Goal: Task Accomplishment & Management: Use online tool/utility

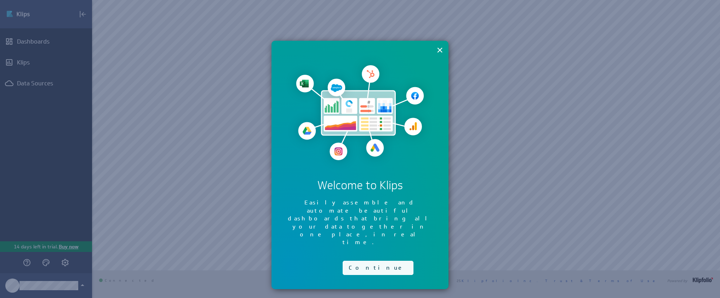
click at [354, 261] on button "Continue" at bounding box center [378, 268] width 71 height 14
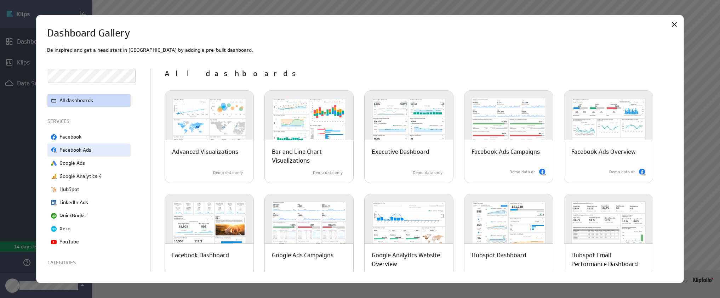
click at [90, 149] on p "Facebook Ads" at bounding box center [75, 149] width 32 height 7
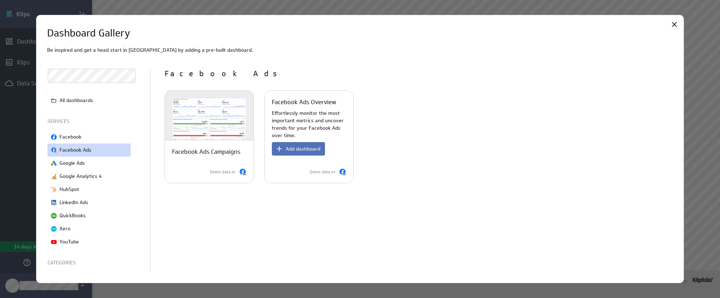
click at [308, 121] on p "Effortlessly monitor the most important metrics and uncover trends for your Fac…" at bounding box center [309, 124] width 74 height 30
click at [294, 155] on button "Add dashboard" at bounding box center [298, 148] width 53 height 13
click at [300, 150] on span "Add dashboard" at bounding box center [303, 148] width 35 height 6
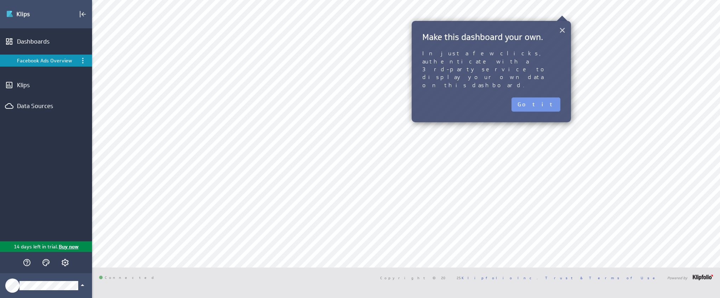
click at [564, 33] on button "×" at bounding box center [562, 30] width 7 height 14
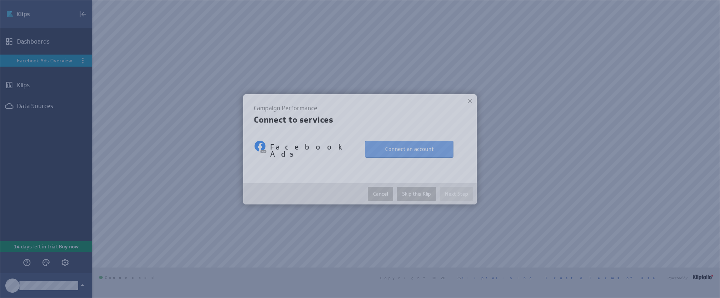
click at [401, 148] on button "Connect an account" at bounding box center [409, 149] width 88 height 17
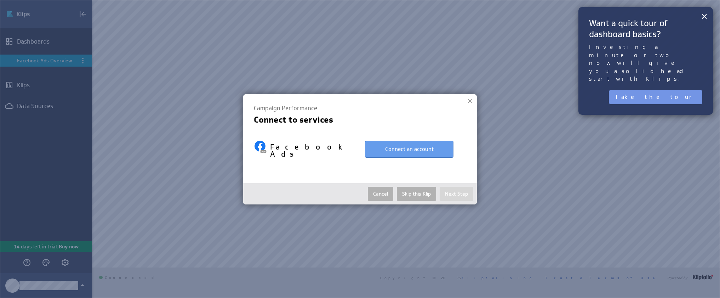
select select "d5ab8409ab0d43b85c945bec943fa4af"
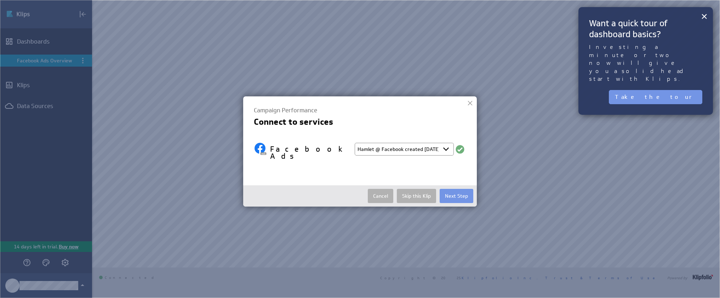
click at [405, 149] on select "Select account Hamlet @ Facebook created Oct 01, 2025 at 1:18 PM EDT + Connect …" at bounding box center [404, 149] width 99 height 13
click at [355, 143] on select "Select account Hamlet @ Facebook created Oct 01, 2025 at 1:18 PM EDT + Connect …" at bounding box center [404, 149] width 99 height 13
click at [461, 194] on button "Next Step" at bounding box center [457, 196] width 34 height 14
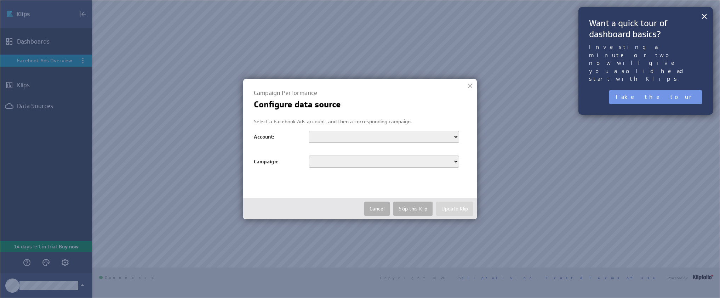
click at [331, 137] on select "Displai Systems Inc AGA Ad Account Logic Inbound Agency Account Glendale Glenda…" at bounding box center [384, 137] width 150 height 12
select select "act_15250066"
click at [309, 131] on select "Displai Systems Inc AGA Ad Account Logic Inbound Agency Account Glendale Glenda…" at bounding box center [384, 137] width 150 height 12
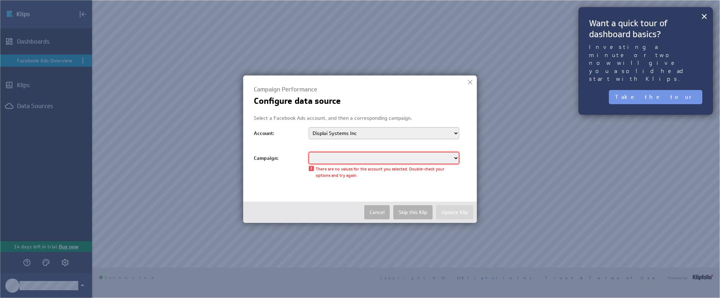
click at [339, 162] on select at bounding box center [384, 158] width 150 height 12
click at [338, 159] on select at bounding box center [384, 158] width 150 height 12
click at [453, 158] on select at bounding box center [384, 158] width 150 height 12
click at [356, 131] on select "Displai Systems Inc AGA Ad Account Logic Inbound Agency Account Glendale Glenda…" at bounding box center [384, 133] width 150 height 12
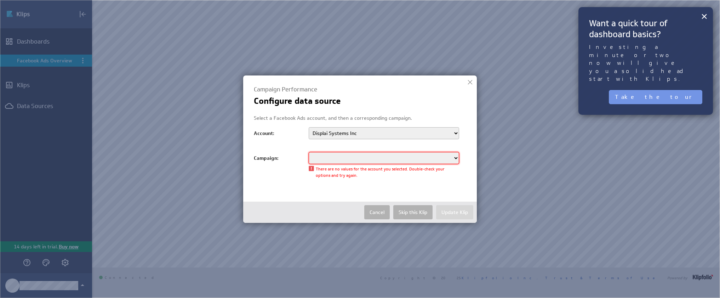
click at [359, 160] on select at bounding box center [384, 158] width 150 height 12
click at [458, 158] on select at bounding box center [384, 158] width 150 height 12
click at [415, 132] on select "Displai Systems Inc AGA Ad Account Logic Inbound Agency Account Glendale Glenda…" at bounding box center [384, 133] width 150 height 12
select select "act_268725857512472"
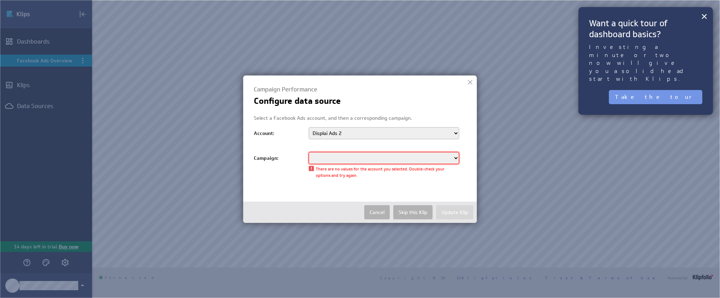
click at [309, 127] on select "Displai Systems Inc AGA Ad Account Logic Inbound Agency Account Glendale Glenda…" at bounding box center [384, 133] width 150 height 12
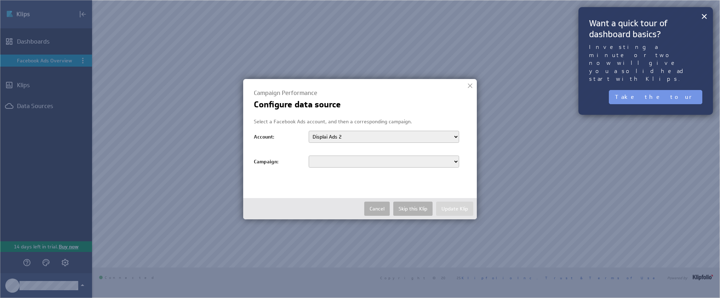
click at [354, 159] on select "TOFU - Awareness - Sep 16, 2025" at bounding box center [384, 161] width 150 height 12
click at [345, 136] on select "Displai Systems Inc AGA Ad Account Logic Inbound Agency Account Glendale Glenda…" at bounding box center [384, 137] width 150 height 12
click at [335, 136] on select "Displai Systems Inc AGA Ad Account Logic Inbound Agency Account Glendale Glenda…" at bounding box center [384, 137] width 150 height 12
select select "act_15250066"
click at [309, 131] on select "Displai Systems Inc AGA Ad Account Logic Inbound Agency Account Glendale Glenda…" at bounding box center [384, 137] width 150 height 12
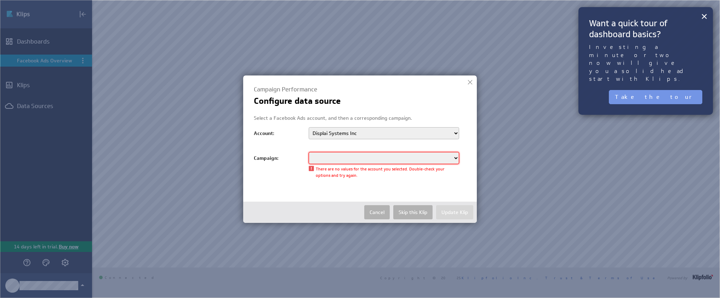
click at [345, 158] on select at bounding box center [384, 158] width 150 height 12
click at [457, 158] on select at bounding box center [384, 158] width 150 height 12
click at [415, 212] on button "Skip this Klip" at bounding box center [412, 212] width 39 height 14
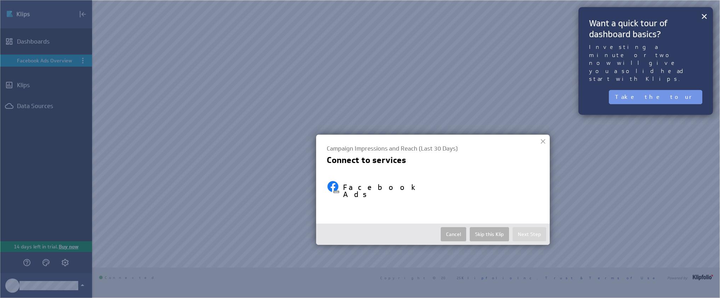
select select "d5ab8409ab0d43b85c945bec943fa4af"
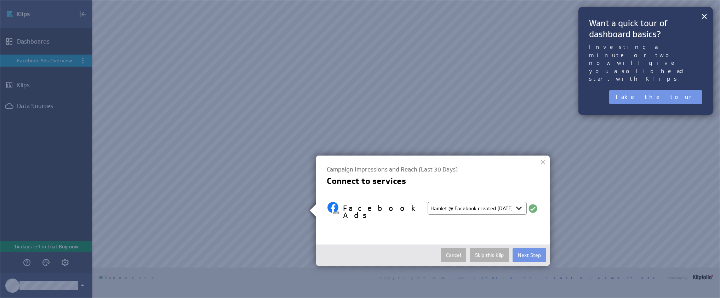
click at [474, 211] on select "Select account Hamlet @ Facebook created Oct 01, 2025 at 1:18 PM EDT + Connect …" at bounding box center [477, 208] width 99 height 13
click at [428, 202] on select "Select account Hamlet @ Facebook created Oct 01, 2025 at 1:18 PM EDT + Connect …" at bounding box center [477, 208] width 99 height 13
click at [532, 251] on button "Next Step" at bounding box center [530, 255] width 34 height 14
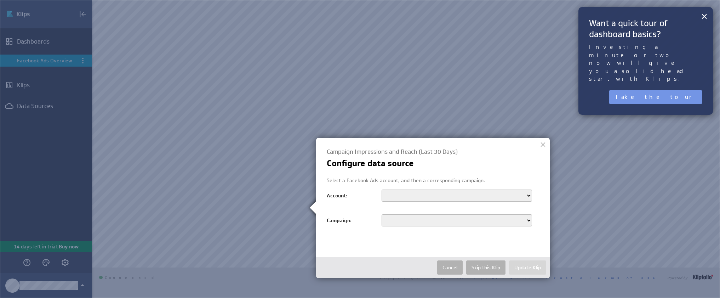
click at [412, 195] on select "Displai Systems Inc AGA Ad Account Logic Inbound Agency Account Glendale Glenda…" at bounding box center [457, 195] width 150 height 12
select select "act_15250066"
click at [382, 189] on select "Displai Systems Inc AGA Ad Account Logic Inbound Agency Account Glendale Glenda…" at bounding box center [457, 195] width 150 height 12
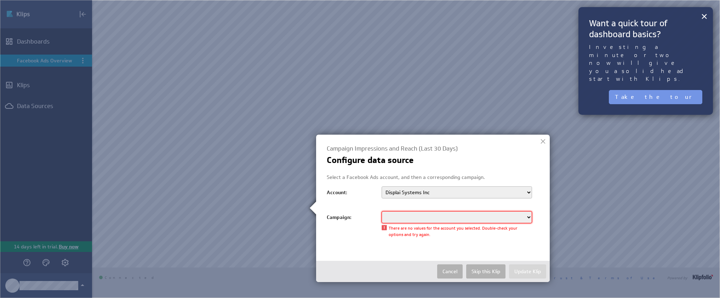
click at [404, 221] on select at bounding box center [457, 217] width 150 height 12
click at [413, 217] on select at bounding box center [457, 217] width 150 height 12
drag, startPoint x: 413, startPoint y: 217, endPoint x: 433, endPoint y: 225, distance: 21.3
click at [413, 217] on select at bounding box center [457, 217] width 150 height 12
click at [542, 139] on div at bounding box center [543, 141] width 11 height 11
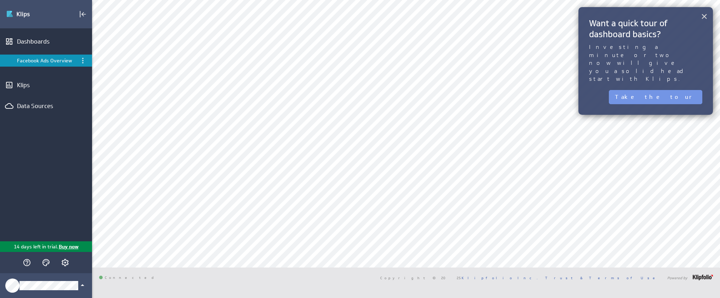
click at [704, 19] on button "×" at bounding box center [704, 16] width 7 height 14
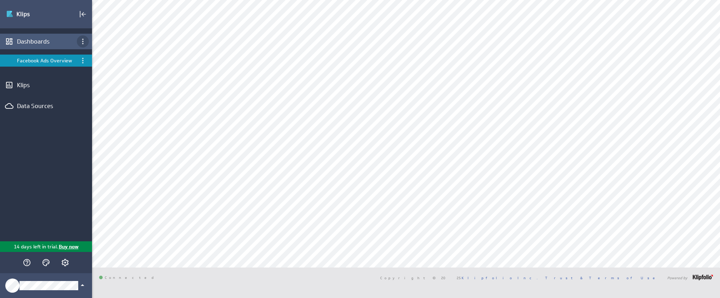
click at [86, 40] on icon "Dashboard menu" at bounding box center [83, 41] width 8 height 8
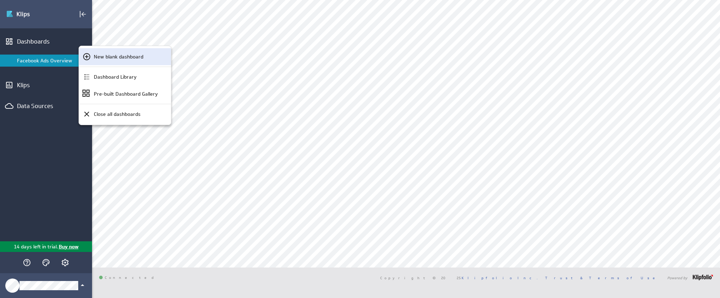
click at [99, 58] on p "New blank dashboard" at bounding box center [119, 56] width 50 height 7
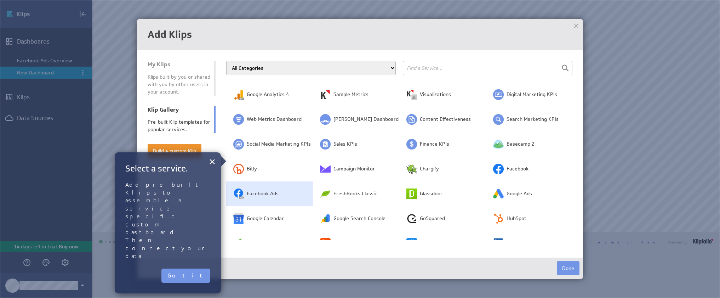
click at [293, 193] on td "Facebook Ads" at bounding box center [269, 193] width 87 height 25
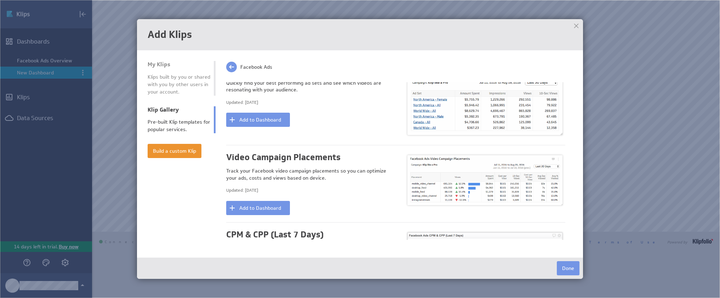
scroll to position [1176, 0]
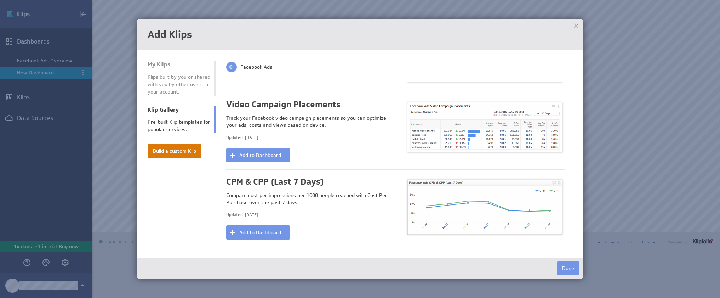
click at [158, 149] on button "Build a custom Klip" at bounding box center [175, 151] width 54 height 14
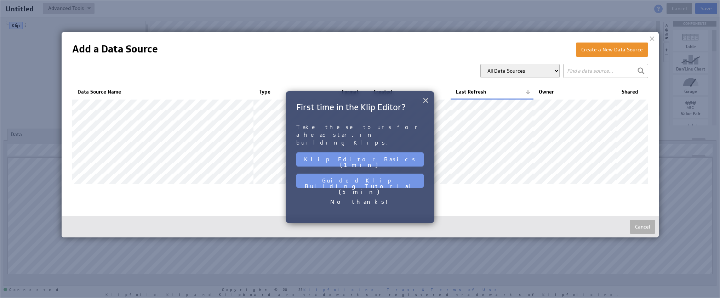
click at [427, 102] on button "×" at bounding box center [425, 100] width 7 height 14
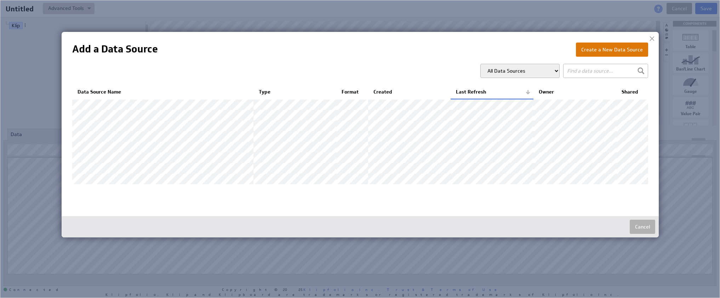
click at [598, 50] on button "Create a New Data Source" at bounding box center [612, 49] width 72 height 14
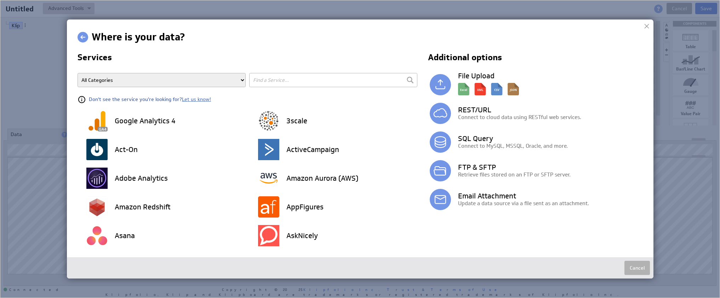
click at [259, 83] on input "text" at bounding box center [333, 80] width 168 height 14
type input "facebook"
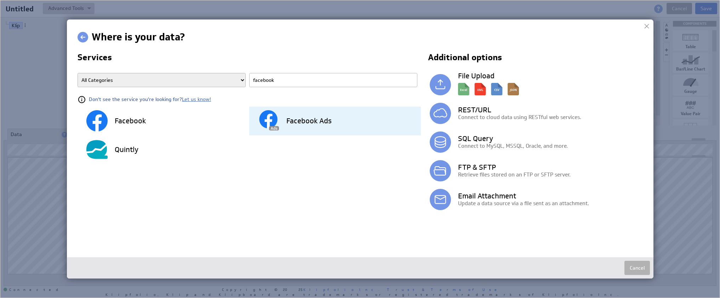
click at [293, 114] on div "Facebook Ads" at bounding box center [339, 121] width 163 height 29
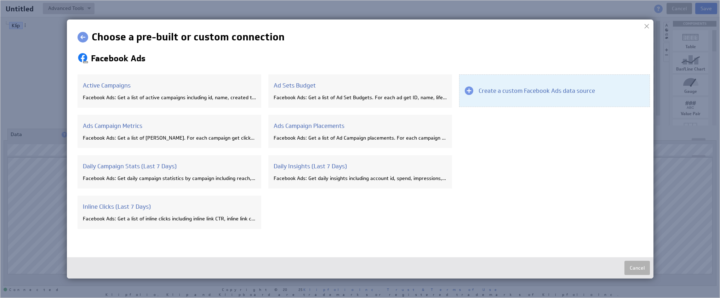
click at [499, 102] on div "Create a custom Facebook Ads data source" at bounding box center [554, 90] width 191 height 33
click at [498, 90] on h3 "Create a custom Facebook Ads data source" at bounding box center [537, 91] width 116 height 8
click at [469, 91] on div at bounding box center [469, 90] width 8 height 8
click at [503, 89] on h3 "Create a custom Facebook Ads data source" at bounding box center [537, 91] width 116 height 8
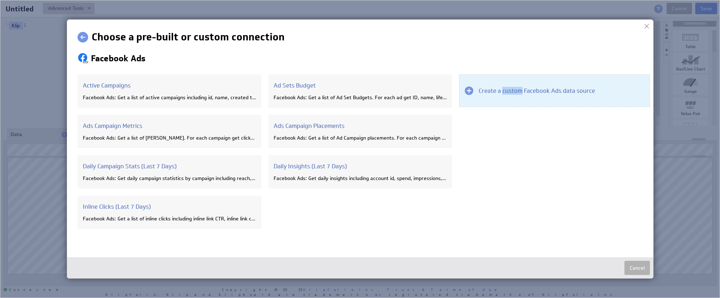
click at [503, 89] on h3 "Create a custom Facebook Ads data source" at bounding box center [537, 91] width 116 height 8
click at [505, 91] on h3 "Create a custom Facebook Ads data source" at bounding box center [537, 91] width 116 height 8
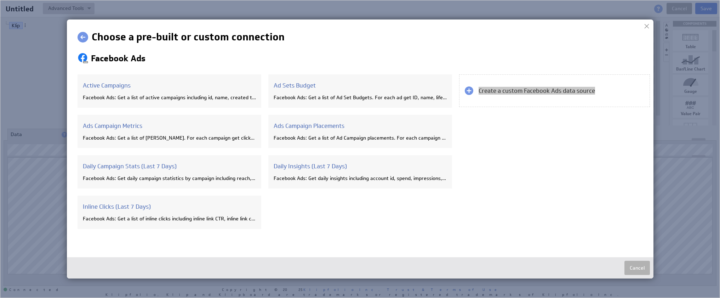
click at [647, 25] on div at bounding box center [646, 26] width 11 height 11
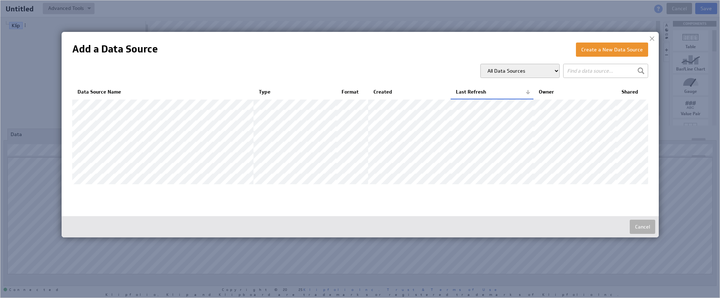
click at [545, 67] on select "All Data Sources My Data Sources All Modelled Data Sources My Modelled Data Sou…" at bounding box center [519, 71] width 79 height 14
click at [597, 52] on button "Create a New Data Source" at bounding box center [612, 49] width 72 height 14
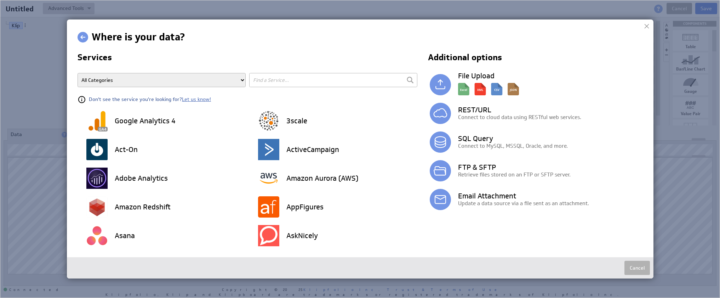
click at [293, 80] on input "text" at bounding box center [333, 80] width 168 height 14
type input "fa"
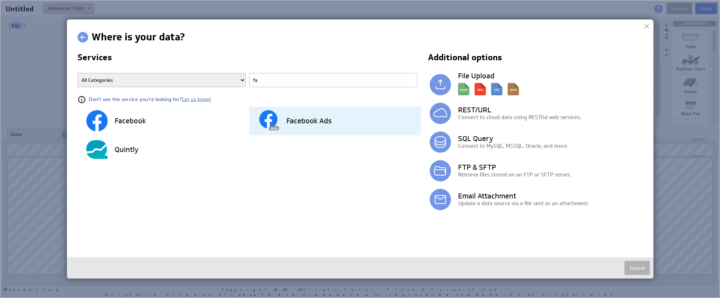
click at [294, 117] on h3 "Facebook Ads" at bounding box center [308, 120] width 45 height 7
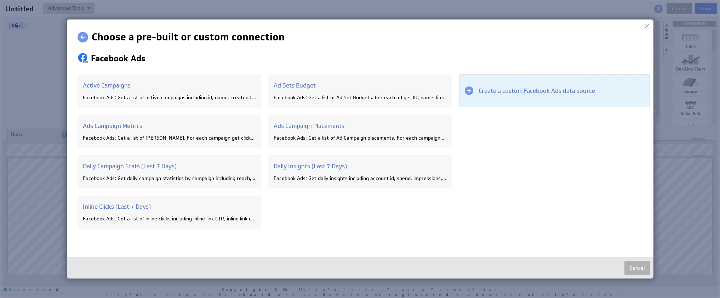
click at [504, 95] on div "Create a custom Facebook Ads data source" at bounding box center [554, 90] width 191 height 33
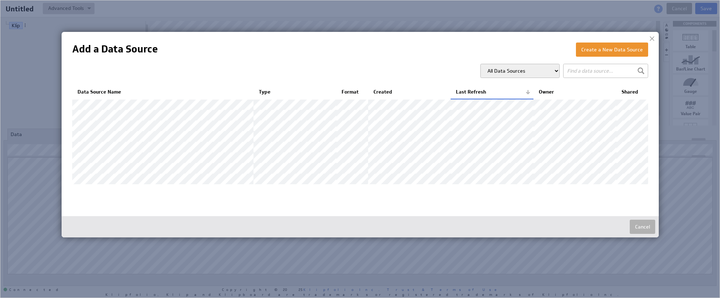
click at [593, 72] on input "text" at bounding box center [605, 71] width 85 height 14
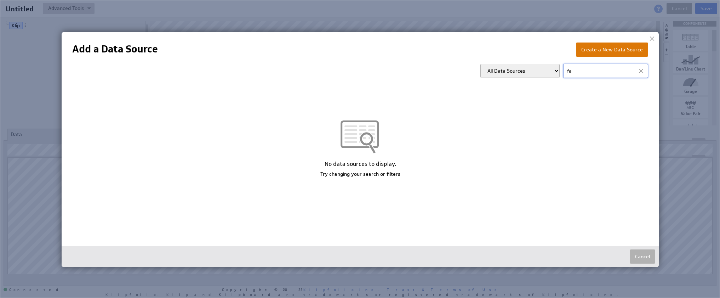
type input "fa"
click at [620, 55] on button "Create a New Data Source" at bounding box center [612, 49] width 72 height 14
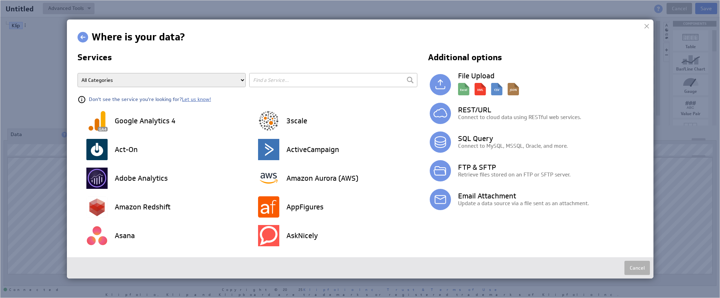
click at [283, 74] on input "text" at bounding box center [333, 80] width 168 height 14
type input "fa"
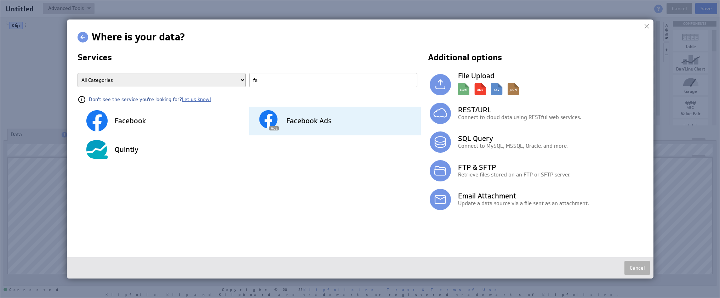
click at [296, 117] on h3 "Facebook Ads" at bounding box center [308, 120] width 45 height 7
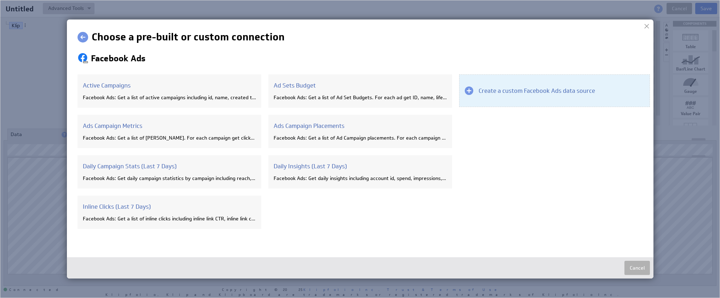
click at [512, 88] on h3 "Create a custom Facebook Ads data source" at bounding box center [537, 91] width 116 height 8
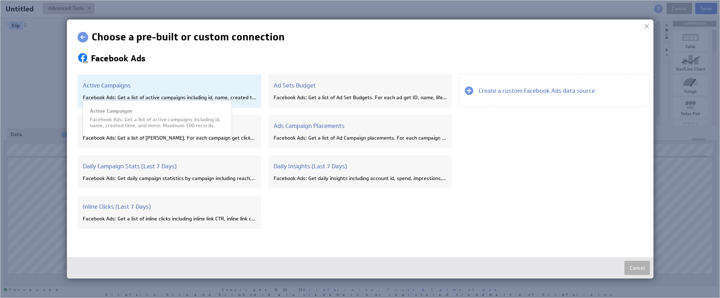
click at [158, 89] on h3 "Active Campaigns" at bounding box center [169, 85] width 173 height 8
click at [150, 94] on div "Facebook Ads: Get a list of active campaigns including id, name, created time, …" at bounding box center [169, 97] width 173 height 6
click at [93, 84] on h3 "Active Campaigns" at bounding box center [169, 85] width 173 height 8
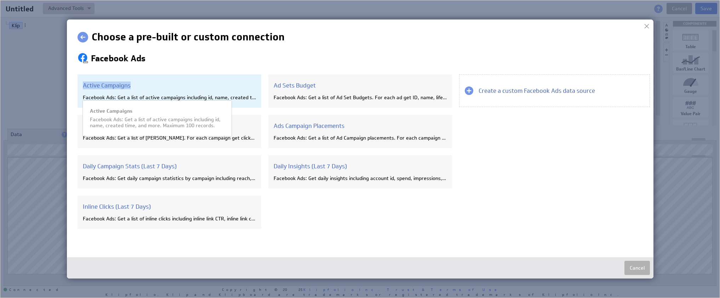
click at [93, 84] on h3 "Active Campaigns" at bounding box center [169, 85] width 173 height 8
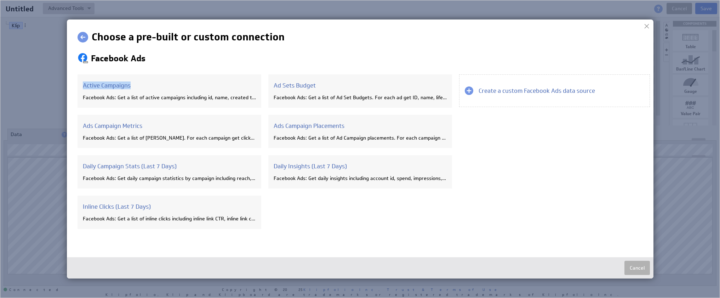
click at [80, 35] on link at bounding box center [83, 37] width 11 height 11
click at [638, 268] on button "Cancel" at bounding box center [636, 268] width 25 height 14
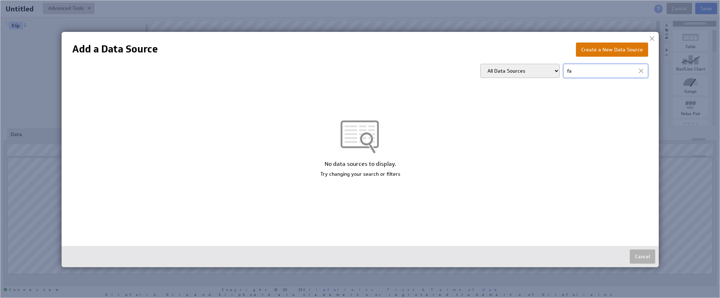
click at [617, 50] on button "Create a New Data Source" at bounding box center [612, 49] width 72 height 14
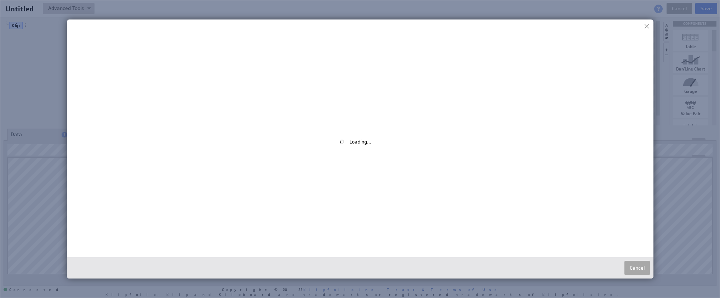
click at [634, 269] on button "Cancel" at bounding box center [636, 268] width 25 height 14
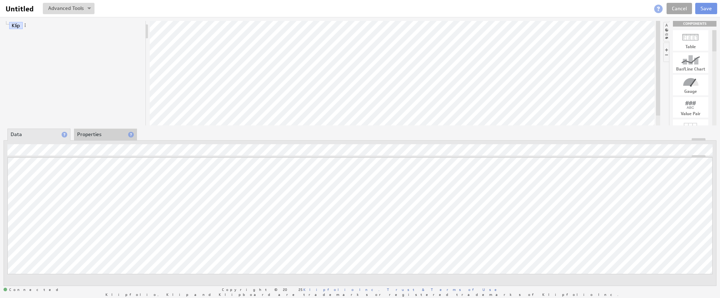
click at [677, 9] on link "Cancel" at bounding box center [679, 8] width 25 height 11
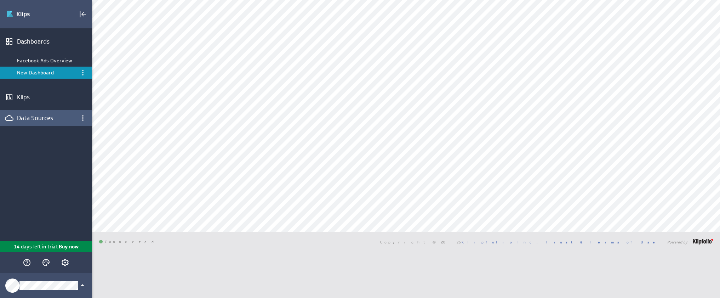
click at [36, 117] on div "Data Sources" at bounding box center [46, 118] width 58 height 8
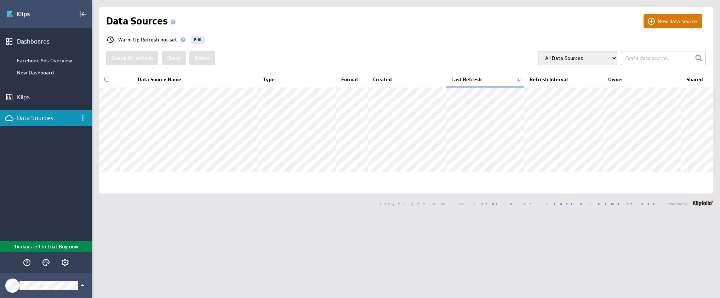
click at [671, 23] on button "New data source" at bounding box center [673, 21] width 59 height 14
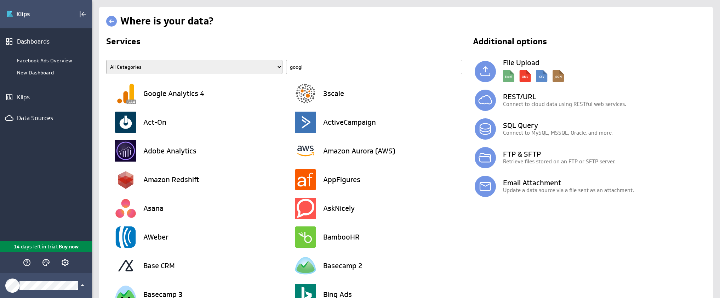
type input "google"
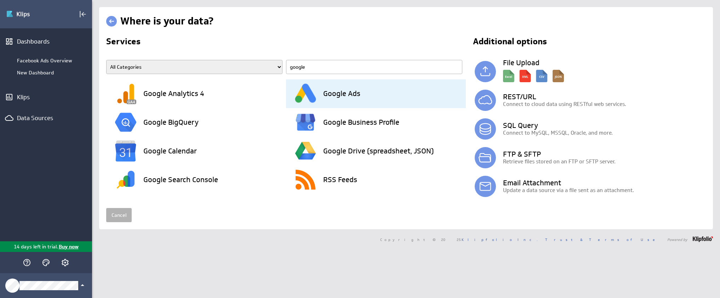
click at [342, 94] on h3 "Google Ads" at bounding box center [341, 93] width 37 height 7
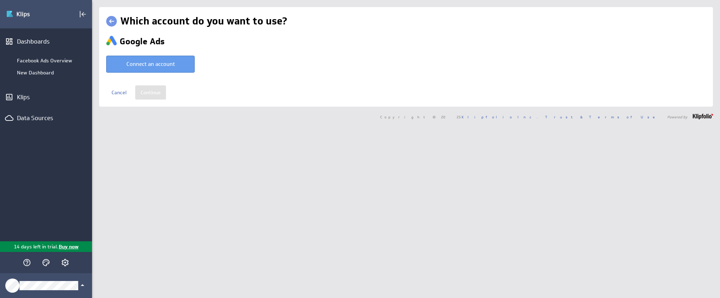
click at [160, 67] on button "Connect an account" at bounding box center [150, 64] width 88 height 17
type input "Hamlet @ Google created Oct 01, 2025 at 1:22 PM EDT"
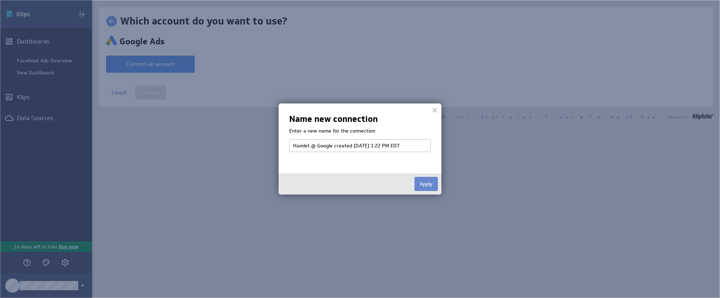
click at [425, 182] on button "Apply" at bounding box center [426, 184] width 23 height 14
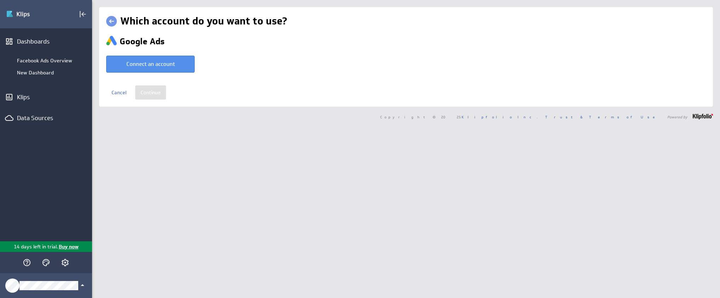
select select "9af955327d4ba8621f7b6f96e463e6f1"
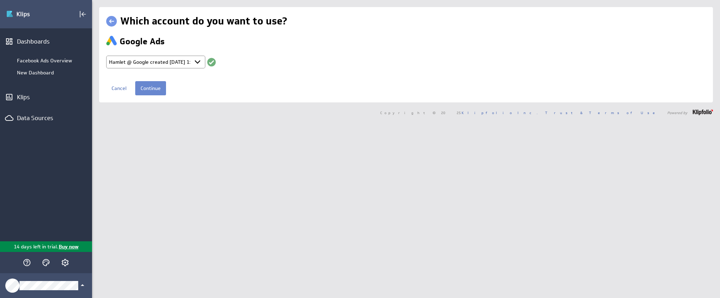
click at [153, 92] on input "Continue" at bounding box center [150, 88] width 31 height 14
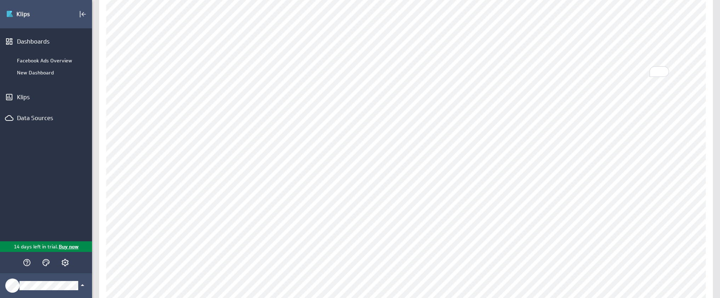
scroll to position [100, 0]
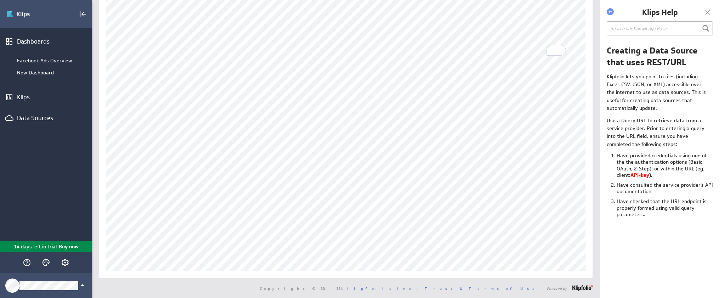
scroll to position [53, 0]
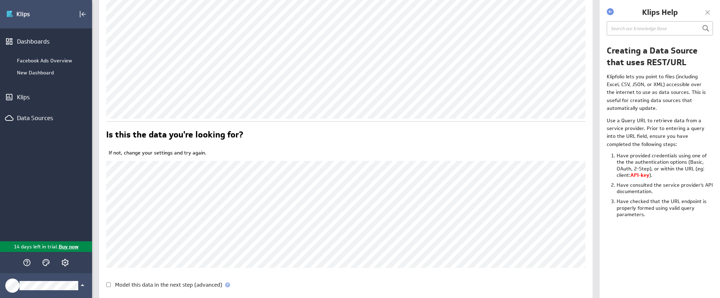
scroll to position [247, 0]
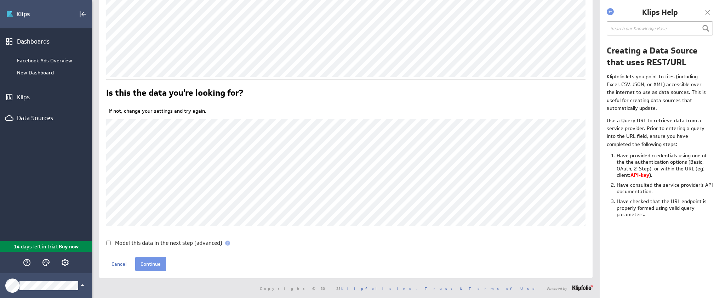
click at [111, 244] on div "Model this data in the next step (advanced)" at bounding box center [345, 242] width 479 height 5
click at [108, 243] on input "Model this data in the next step (advanced)" at bounding box center [108, 242] width 5 height 5
checkbox input "true"
click at [146, 258] on input "Continue" at bounding box center [150, 264] width 31 height 14
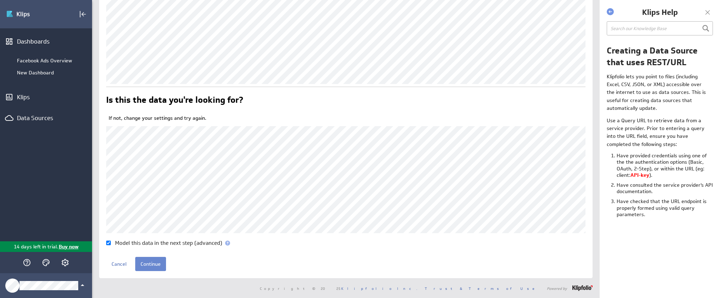
scroll to position [240, 0]
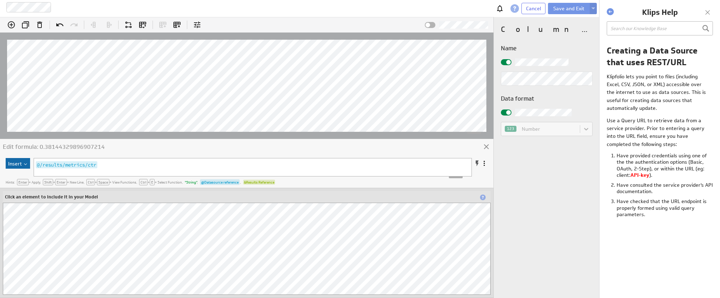
scroll to position [95, 0]
click at [534, 7] on span "Cancel" at bounding box center [533, 8] width 15 height 6
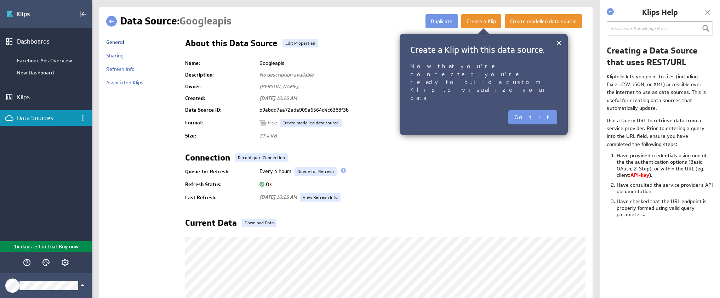
scroll to position [1, 0]
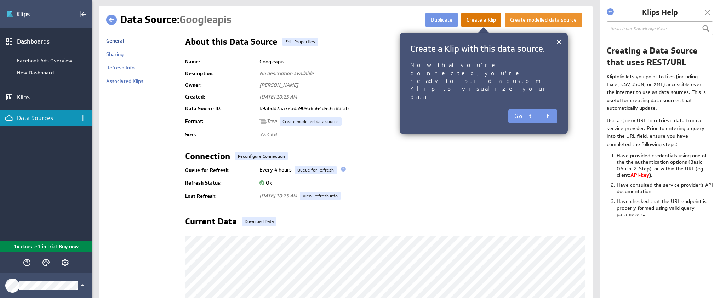
click at [479, 22] on button "Create a Klip" at bounding box center [481, 20] width 40 height 14
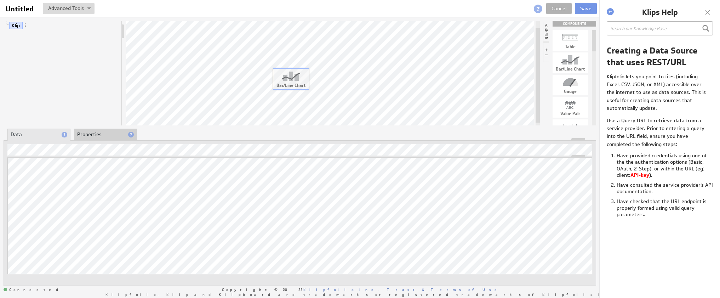
drag, startPoint x: 569, startPoint y: 61, endPoint x: 284, endPoint y: 77, distance: 285.0
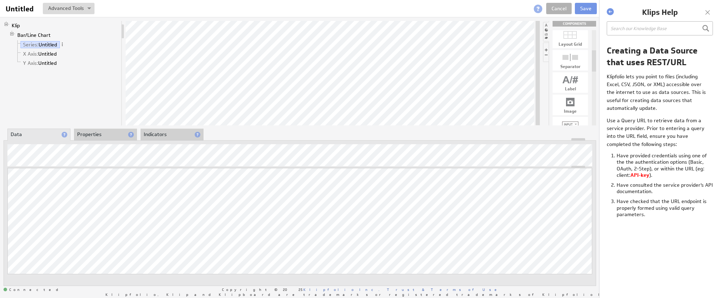
click at [570, 39] on div at bounding box center [570, 34] width 35 height 11
click at [561, 8] on link "Cancel" at bounding box center [558, 8] width 25 height 11
